Goal: Task Accomplishment & Management: Manage account settings

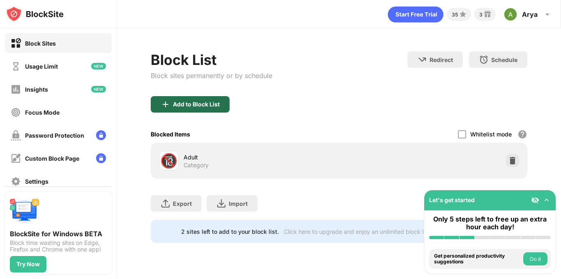
click at [199, 101] on div "Add to Block List" at bounding box center [196, 104] width 47 height 7
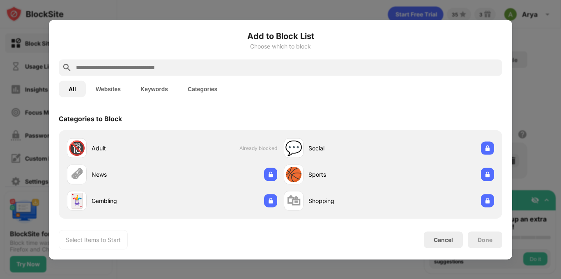
drag, startPoint x: 139, startPoint y: 60, endPoint x: 137, endPoint y: 67, distance: 7.3
click at [137, 67] on div at bounding box center [280, 67] width 443 height 16
click at [137, 67] on input "text" at bounding box center [286, 67] width 423 height 10
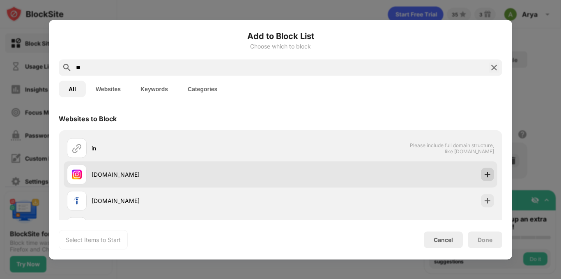
type input "**"
click at [483, 176] on img at bounding box center [487, 174] width 8 height 8
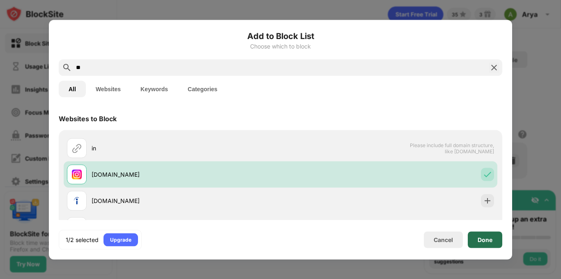
click at [488, 238] on div "Done" at bounding box center [484, 239] width 15 height 7
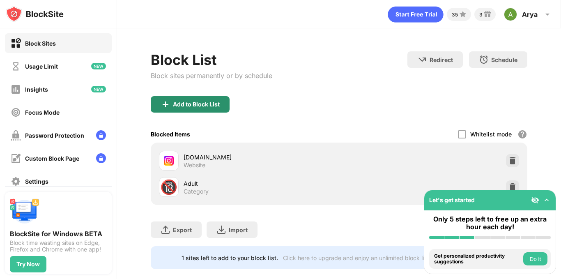
click at [187, 105] on div "Add to Block List" at bounding box center [196, 104] width 47 height 7
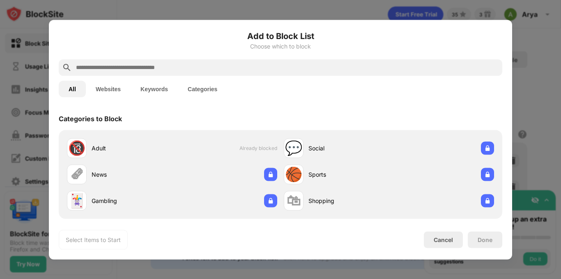
click at [155, 70] on input "text" at bounding box center [286, 67] width 423 height 10
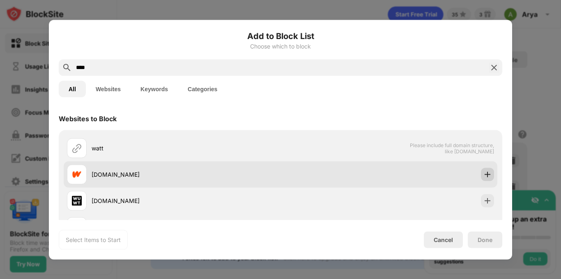
type input "****"
click at [483, 171] on img at bounding box center [487, 174] width 8 height 8
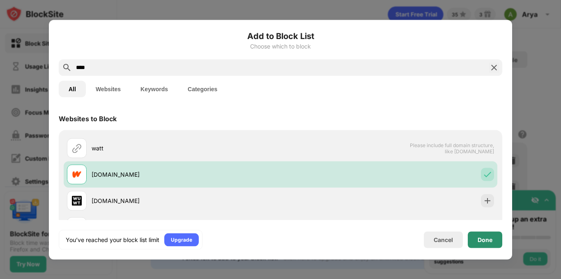
click at [481, 243] on div "Done" at bounding box center [484, 239] width 34 height 16
